Goal: Transaction & Acquisition: Register for event/course

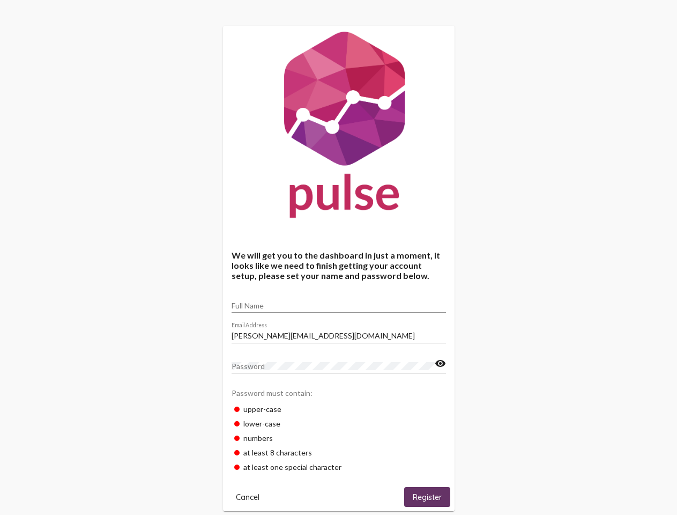
click at [339, 302] on input "Full Name" at bounding box center [339, 305] width 214 height 9
click at [339, 332] on input "[PERSON_NAME][EMAIL_ADDRESS][DOMAIN_NAME]" at bounding box center [339, 335] width 214 height 9
click at [440, 364] on mat-icon "visibility" at bounding box center [440, 363] width 11 height 13
click at [248, 496] on span "Cancel" at bounding box center [248, 497] width 24 height 10
click at [427, 496] on span "Register" at bounding box center [427, 497] width 29 height 10
